Goal: Communication & Community: Participate in discussion

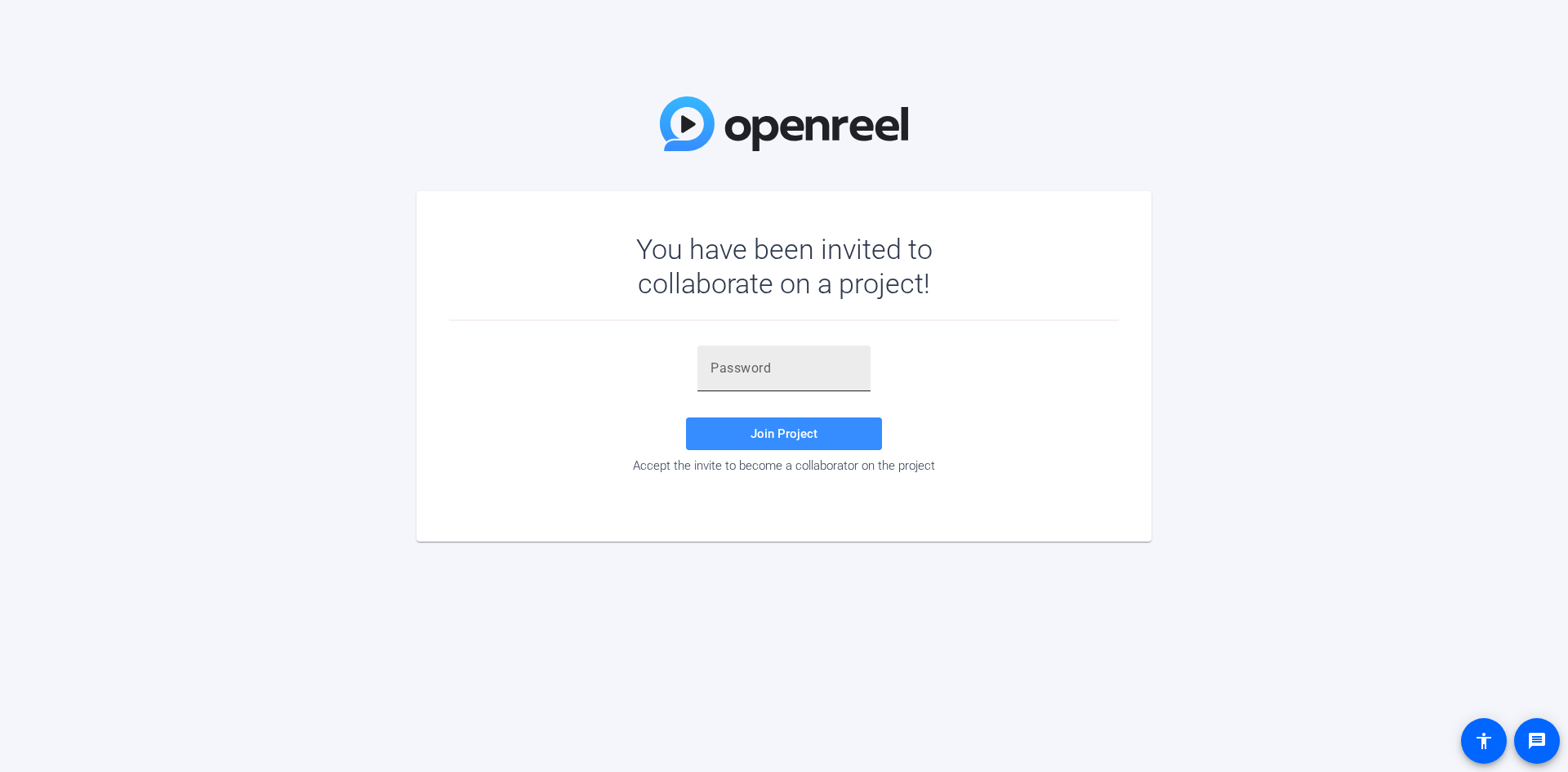
click at [764, 378] on div at bounding box center [783, 368] width 147 height 45
paste input "fyu0CE"
type input "fyu0CE"
click at [794, 438] on span "Join Project" at bounding box center [784, 433] width 67 height 15
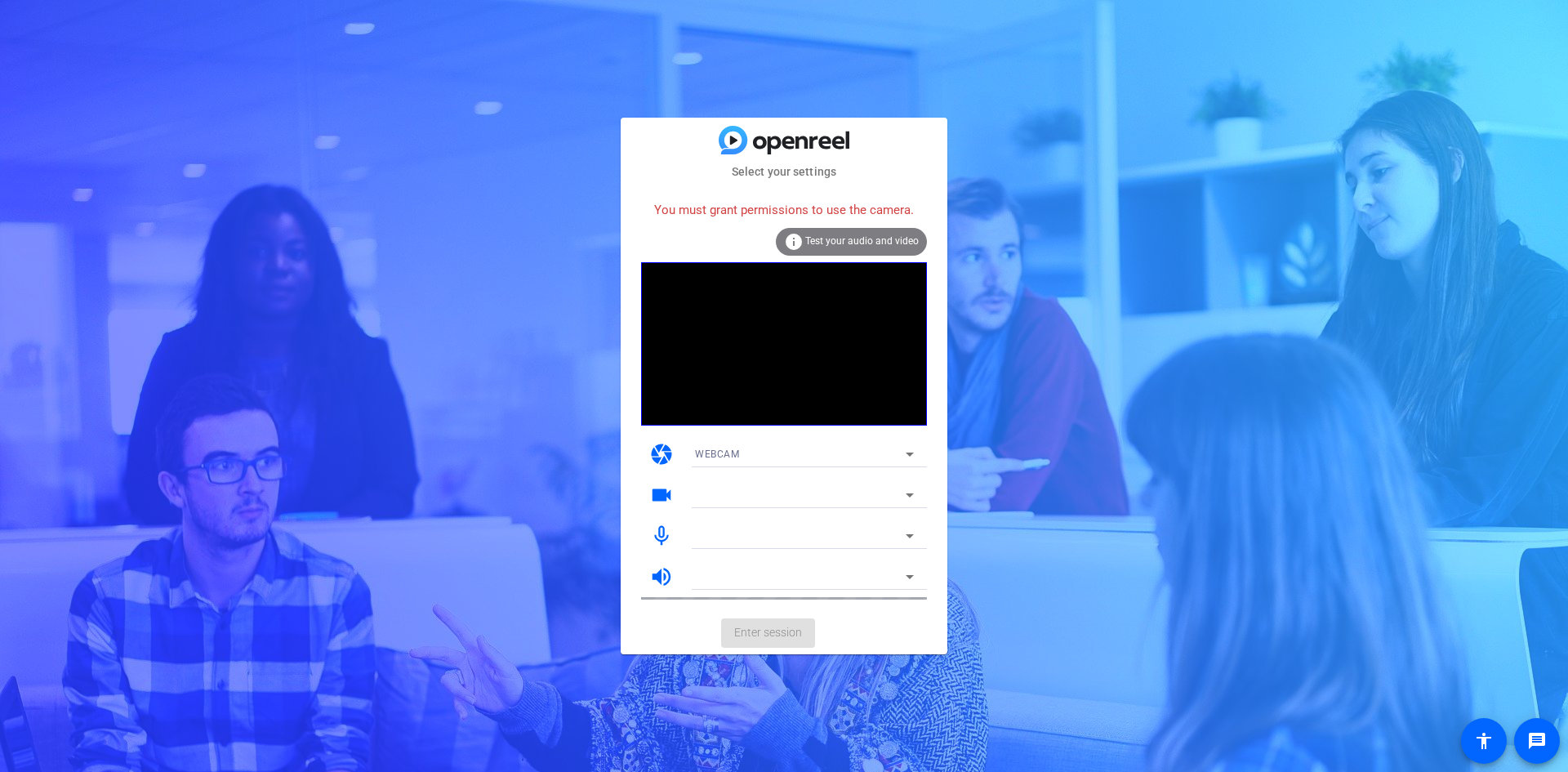
click at [916, 491] on icon at bounding box center [909, 495] width 20 height 20
click at [908, 455] on icon at bounding box center [909, 454] width 20 height 20
click at [943, 462] on div at bounding box center [784, 386] width 1568 height 772
click at [915, 500] on icon at bounding box center [909, 495] width 20 height 20
click at [911, 533] on icon at bounding box center [909, 535] width 20 height 20
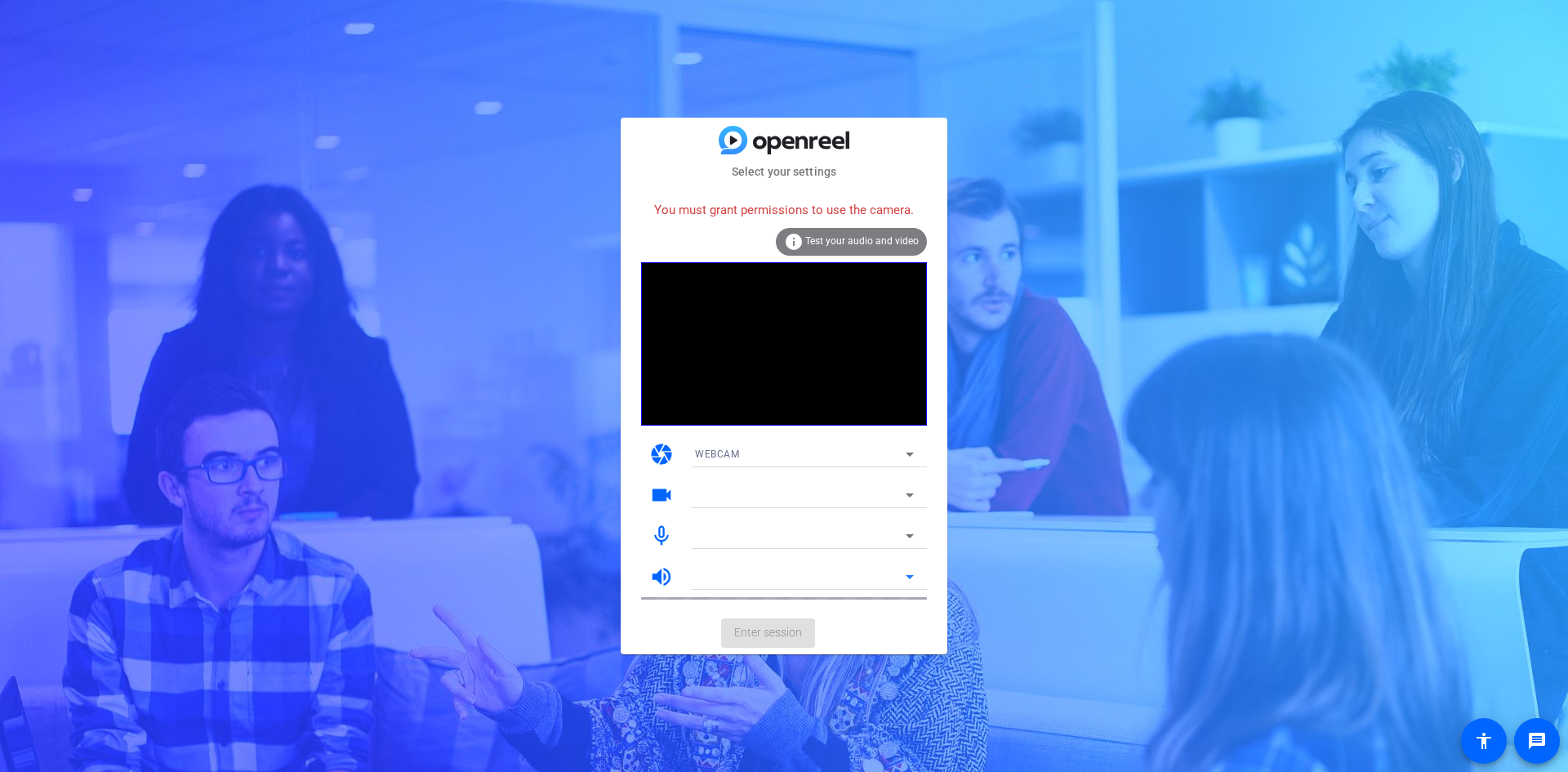
click at [910, 574] on icon at bounding box center [909, 576] width 20 height 20
click at [910, 492] on icon at bounding box center [909, 495] width 20 height 20
click at [909, 530] on icon at bounding box center [909, 535] width 20 height 20
click at [913, 572] on icon at bounding box center [909, 576] width 20 height 20
click at [913, 532] on icon at bounding box center [909, 535] width 20 height 20
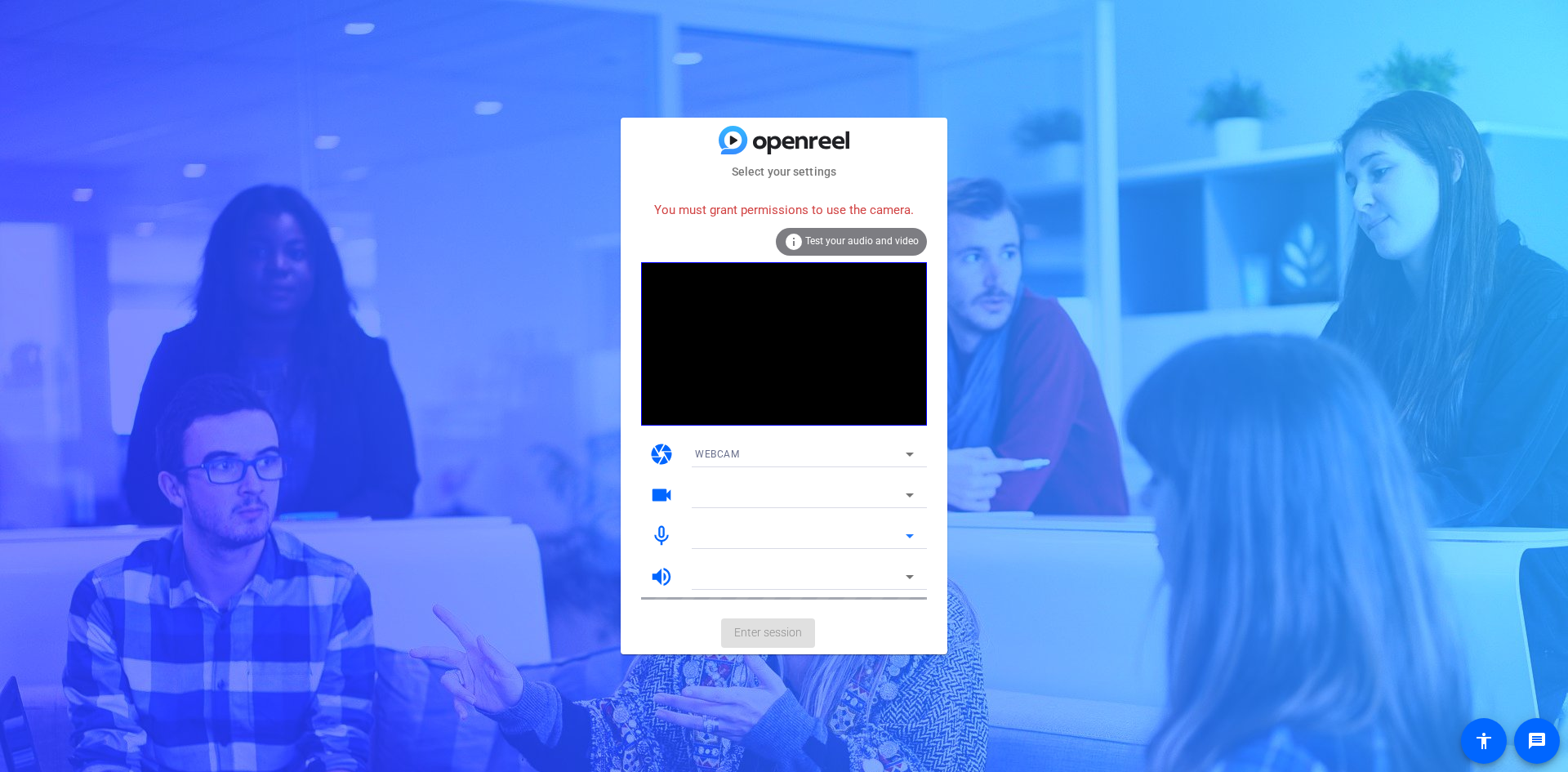
click at [909, 495] on icon at bounding box center [910, 495] width 9 height 4
click at [1028, 443] on div "Select your settings You must grant permissions to use the camera. info Test yo…" at bounding box center [784, 386] width 1568 height 772
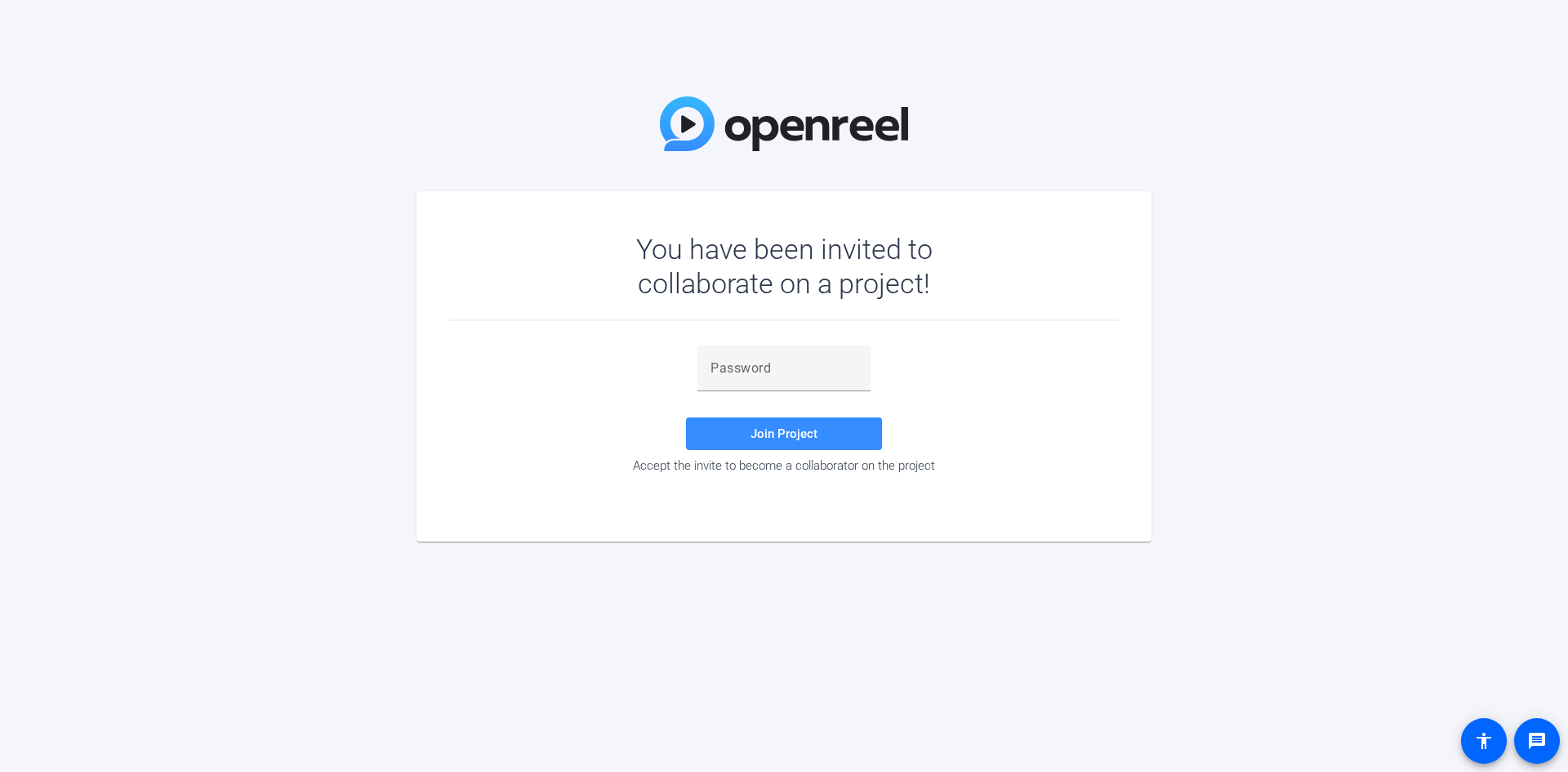
click at [1354, 120] on div "You have been invited to collaborate on a project! Join Project Accept the invi…" at bounding box center [784, 386] width 1568 height 772
click at [733, 363] on input "text" at bounding box center [783, 368] width 147 height 20
paste input "fyu0CE"
type input "fyu0CE"
click at [802, 434] on span "Join Project" at bounding box center [784, 433] width 67 height 15
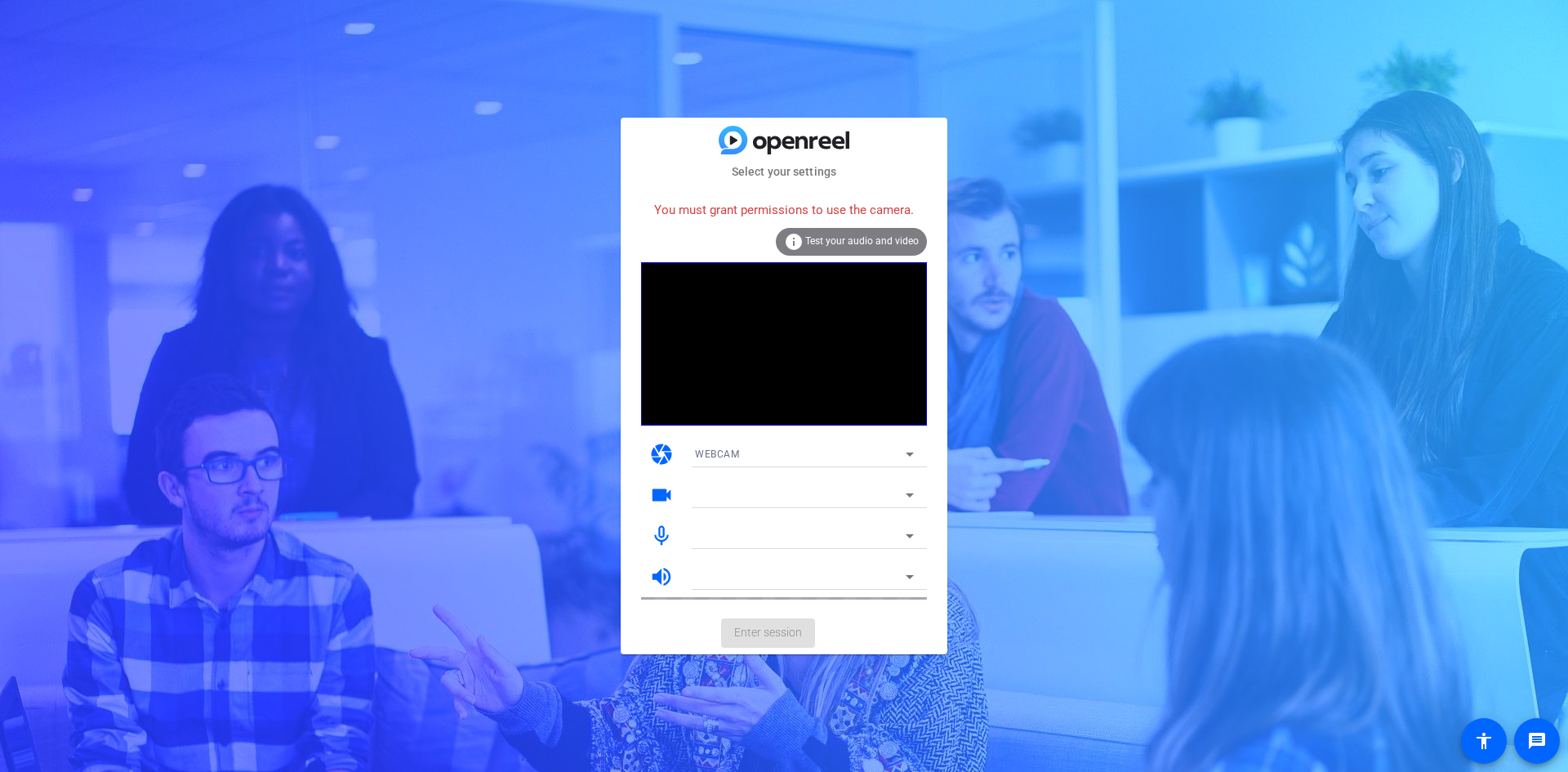
click at [471, 253] on div "Select your settings You must grant permissions to use the camera. info Test yo…" at bounding box center [784, 386] width 1568 height 772
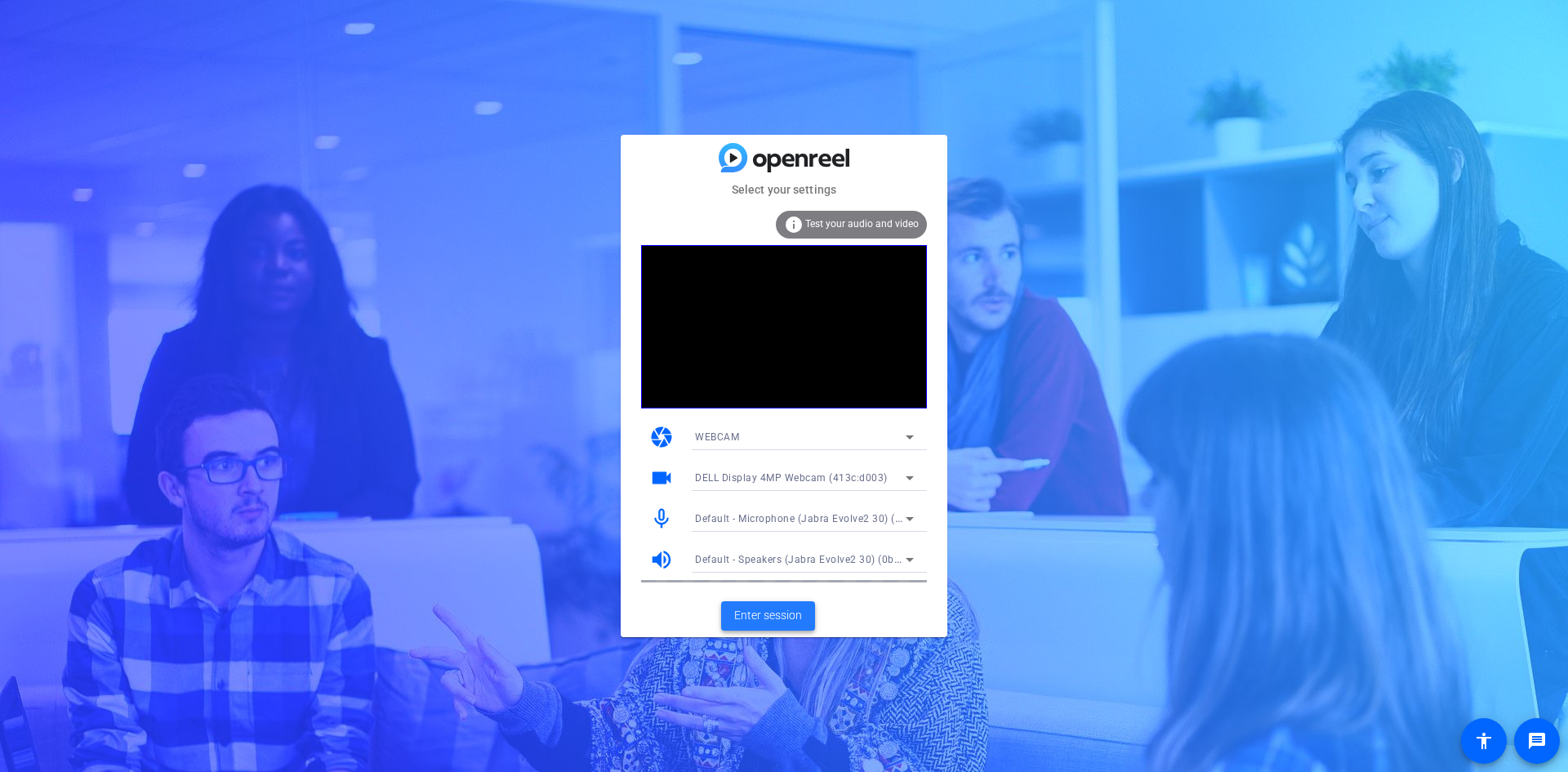
click at [775, 608] on span "Enter session" at bounding box center [768, 616] width 68 height 17
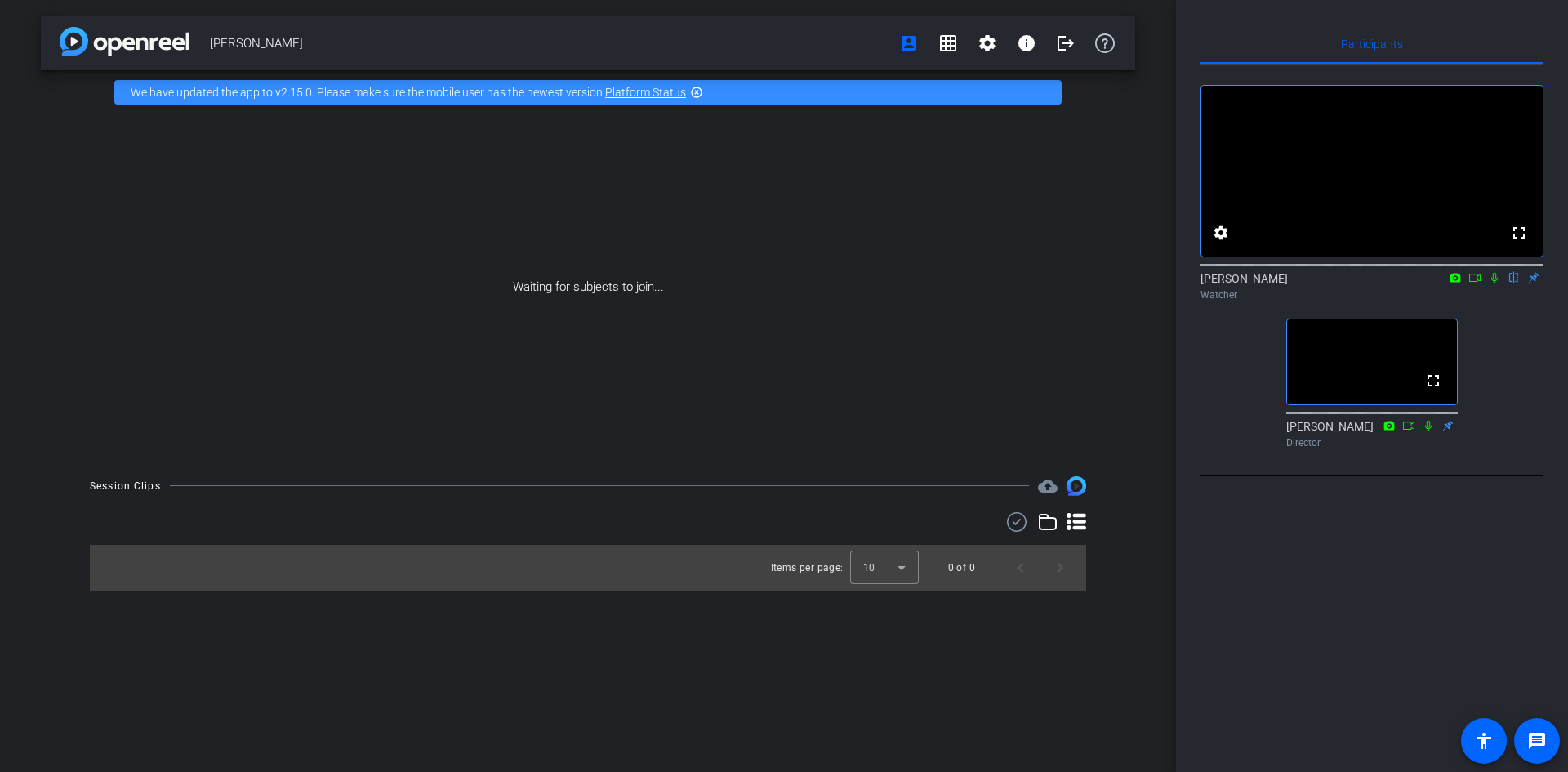
click at [1425, 561] on div "Participants fullscreen settings [PERSON_NAME] flip Watcher fullscreen [PERSON_…" at bounding box center [1372, 386] width 392 height 772
click at [1495, 283] on icon at bounding box center [1494, 277] width 13 height 11
click at [1497, 283] on icon at bounding box center [1494, 277] width 13 height 11
click at [1221, 243] on mat-icon "settings" at bounding box center [1221, 232] width 20 height 20
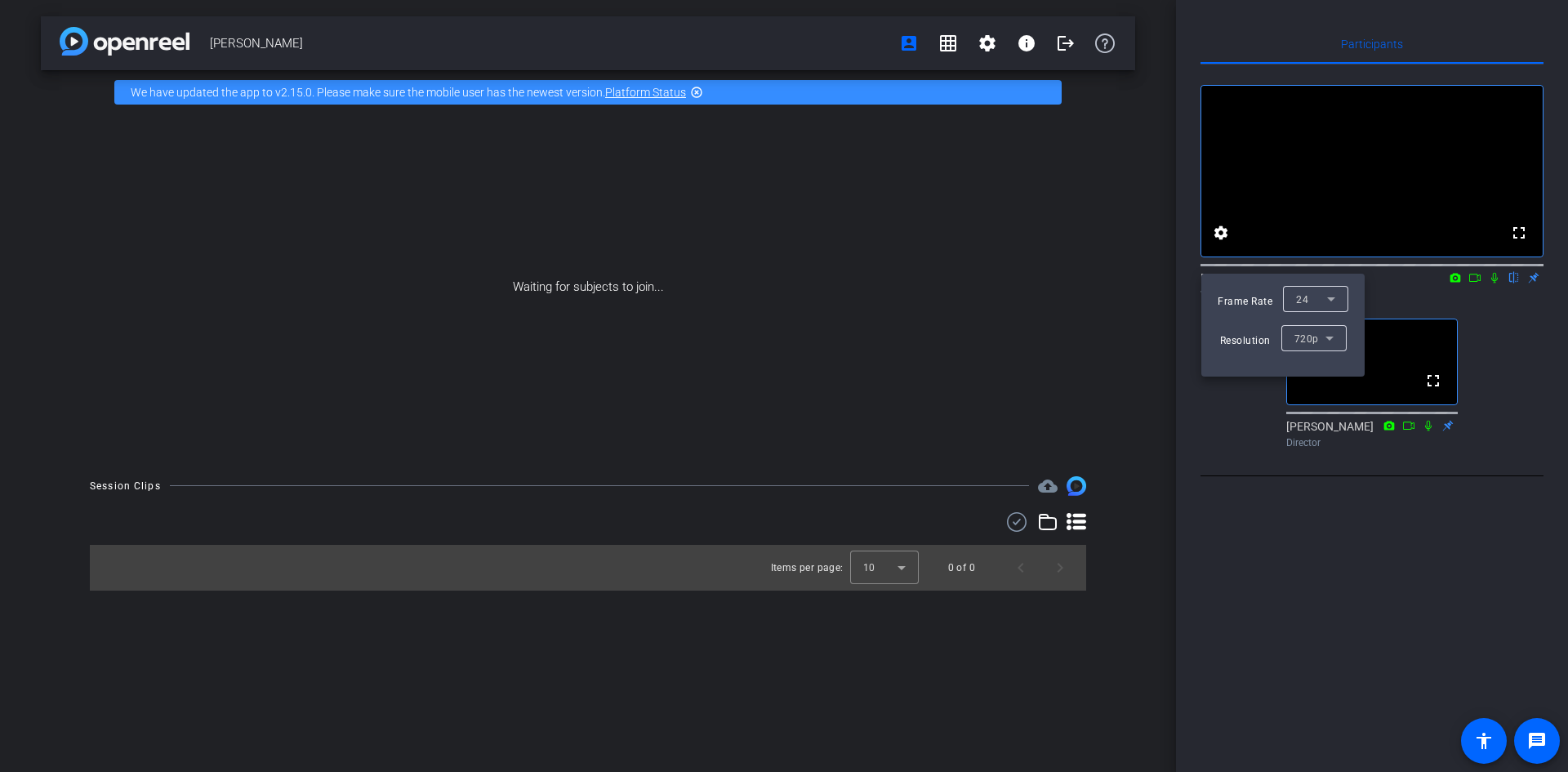
click at [1220, 419] on div at bounding box center [784, 386] width 1568 height 772
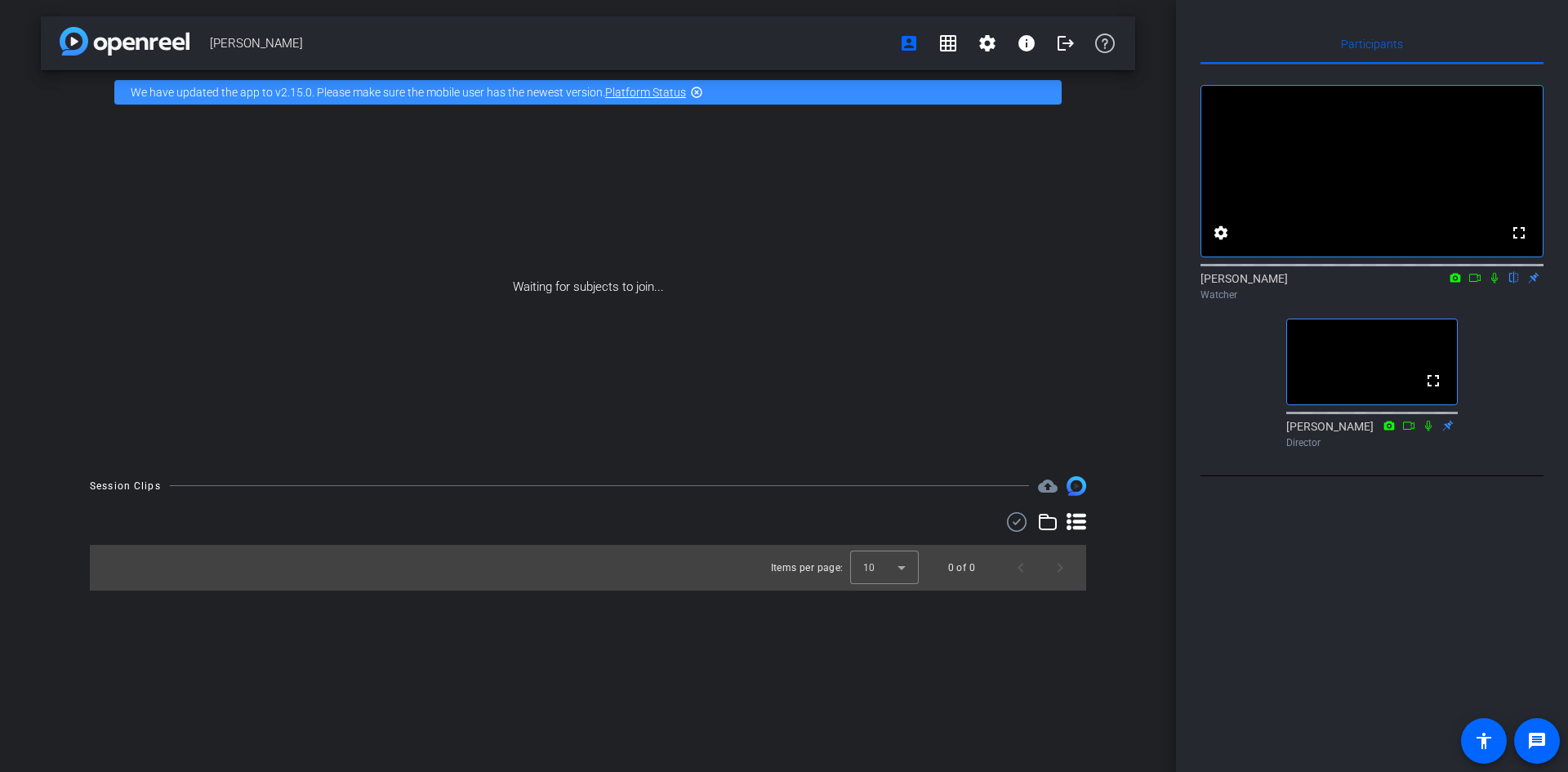
click at [1329, 631] on div "Participants fullscreen settings [PERSON_NAME] flip Watcher fullscreen [PERSON_…" at bounding box center [1372, 386] width 392 height 772
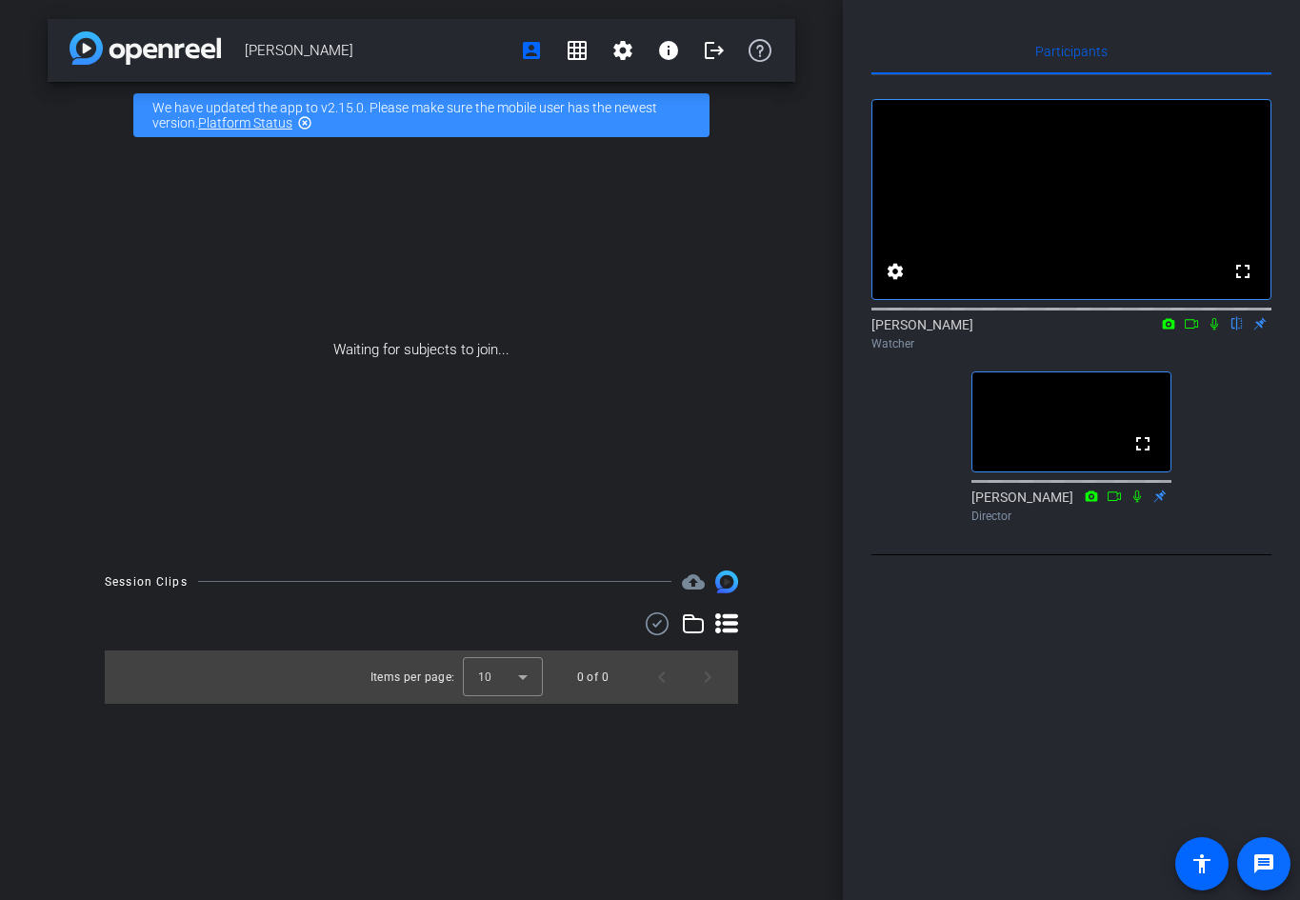
click at [1261, 868] on mat-icon "message" at bounding box center [1263, 863] width 23 height 23
